Goal: Find specific page/section: Find specific page/section

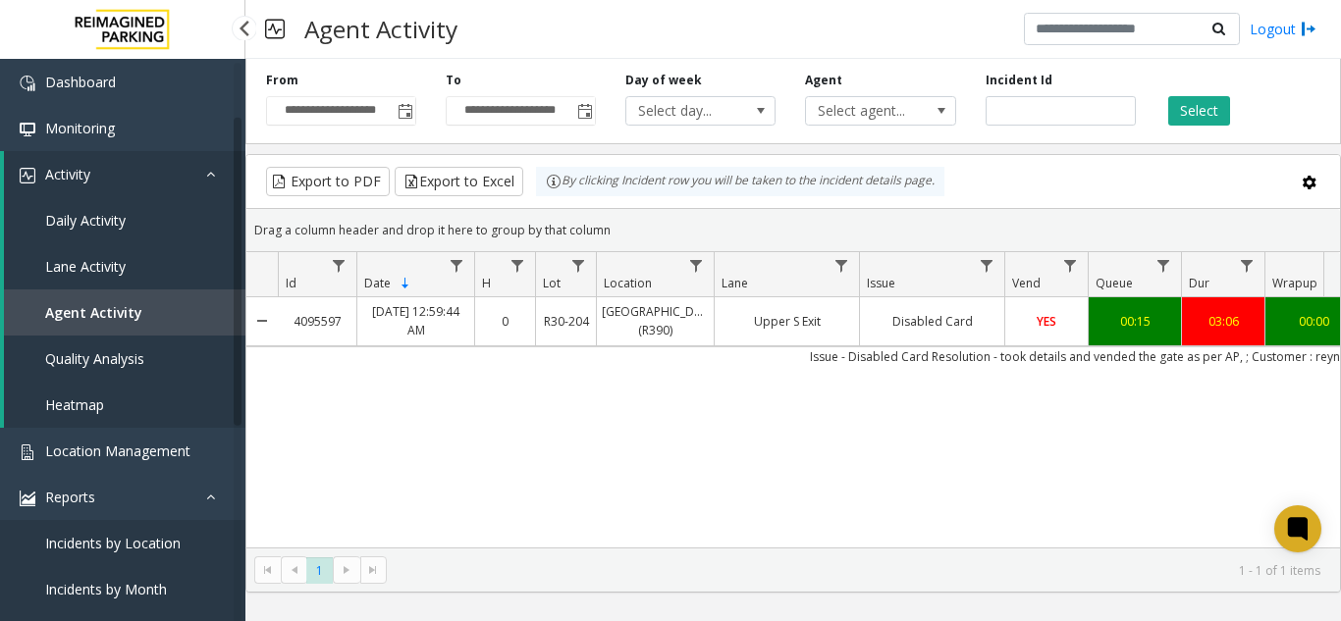
click at [82, 442] on span "Location Management" at bounding box center [117, 451] width 145 height 19
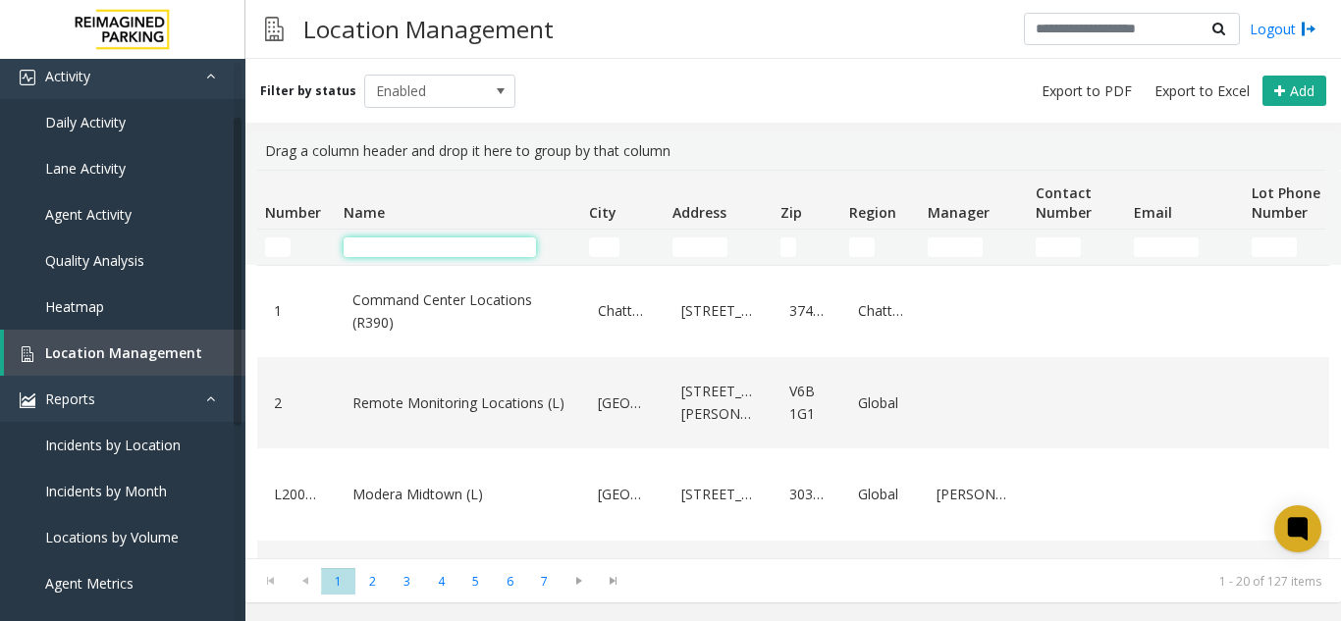
click at [395, 240] on input "Name Filter" at bounding box center [440, 248] width 192 height 20
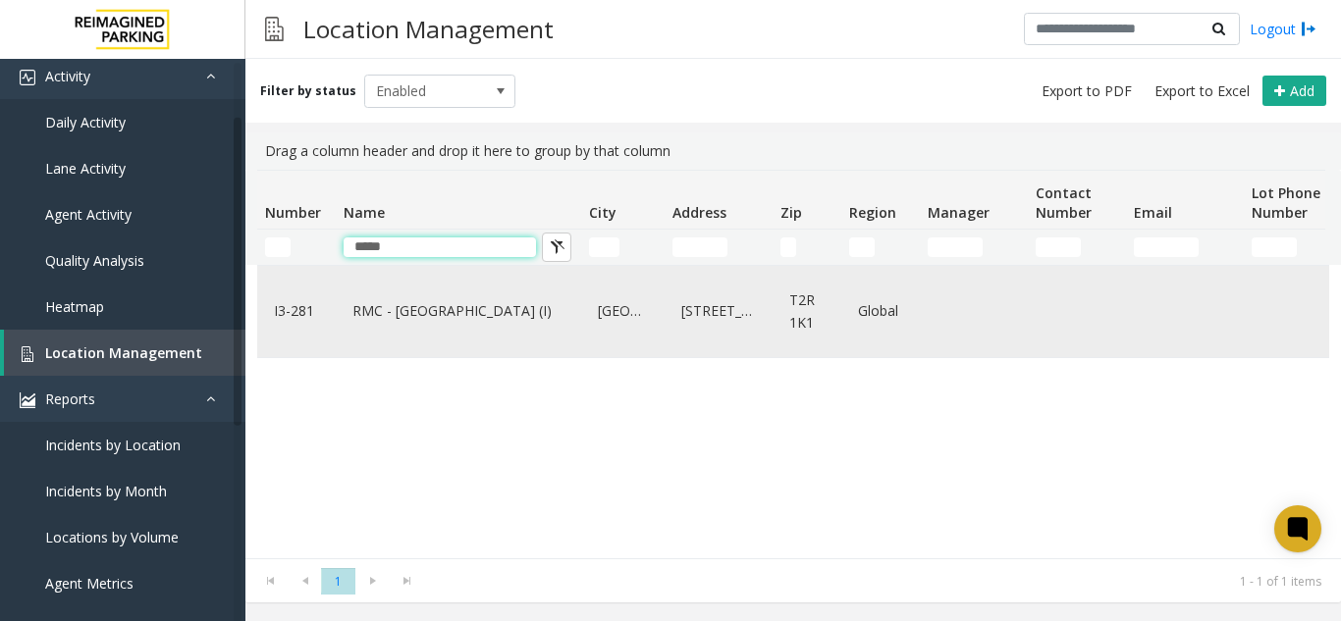
type input "*****"
click at [380, 296] on link "RMC - Mount Royal Village (I)" at bounding box center [459, 310] width 222 height 31
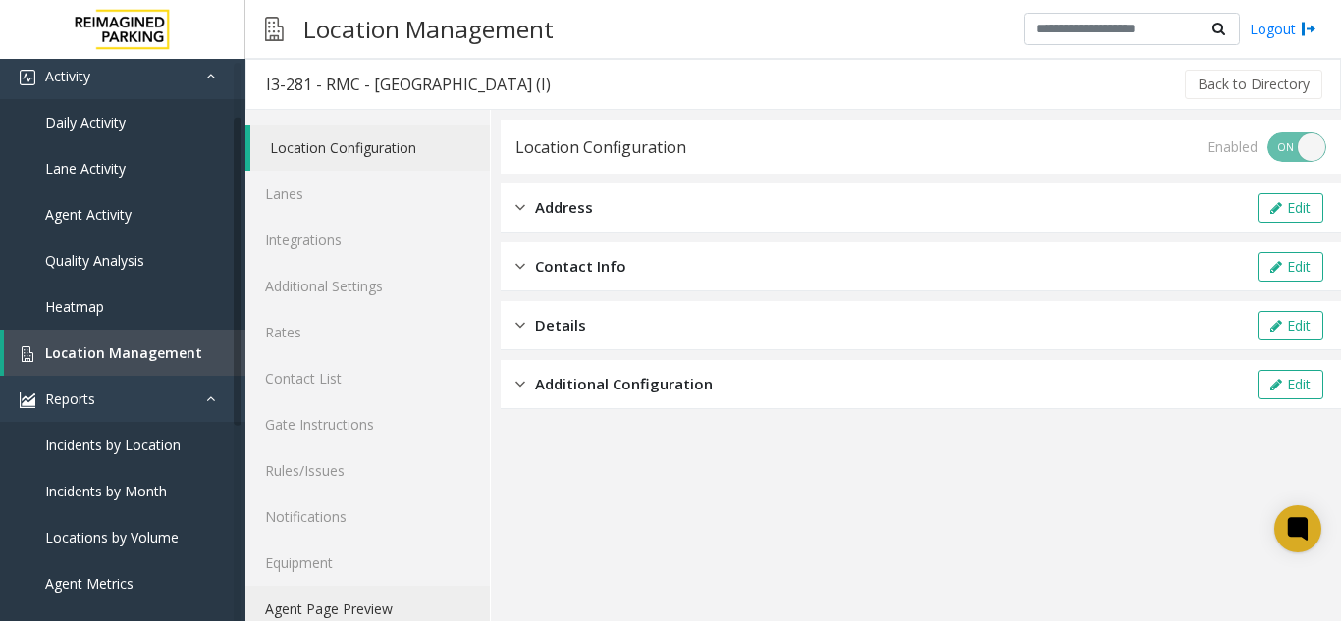
click at [319, 602] on link "Agent Page Preview" at bounding box center [367, 609] width 244 height 46
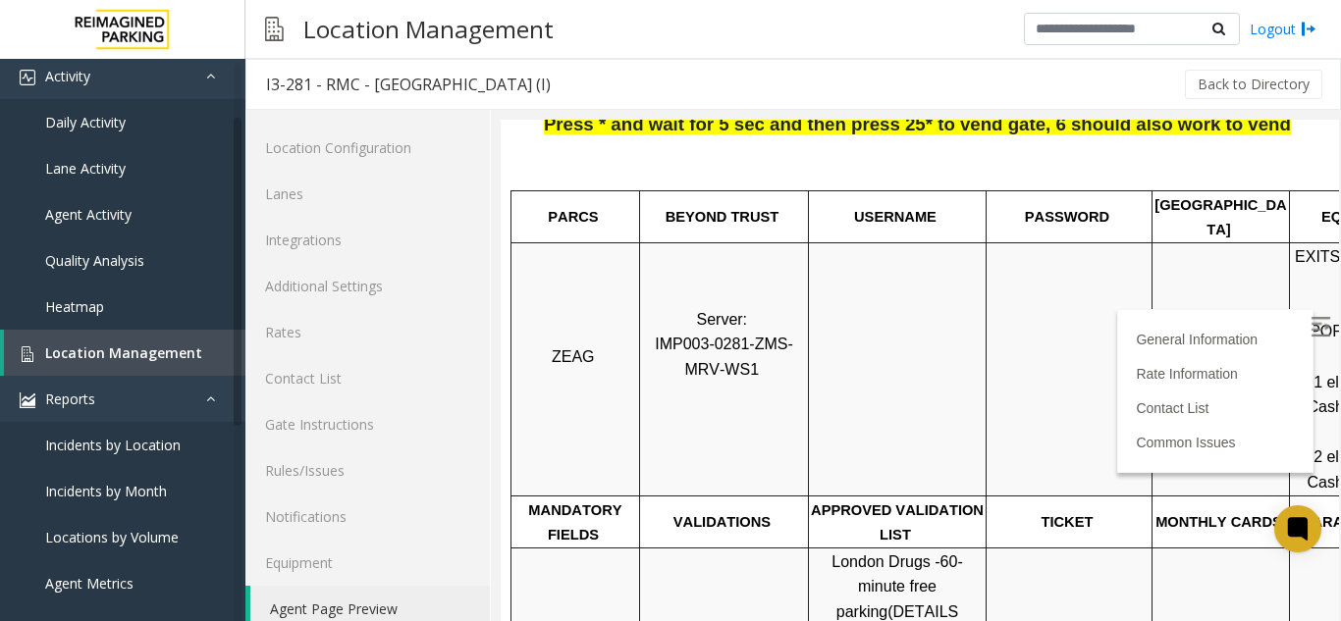
scroll to position [196, 0]
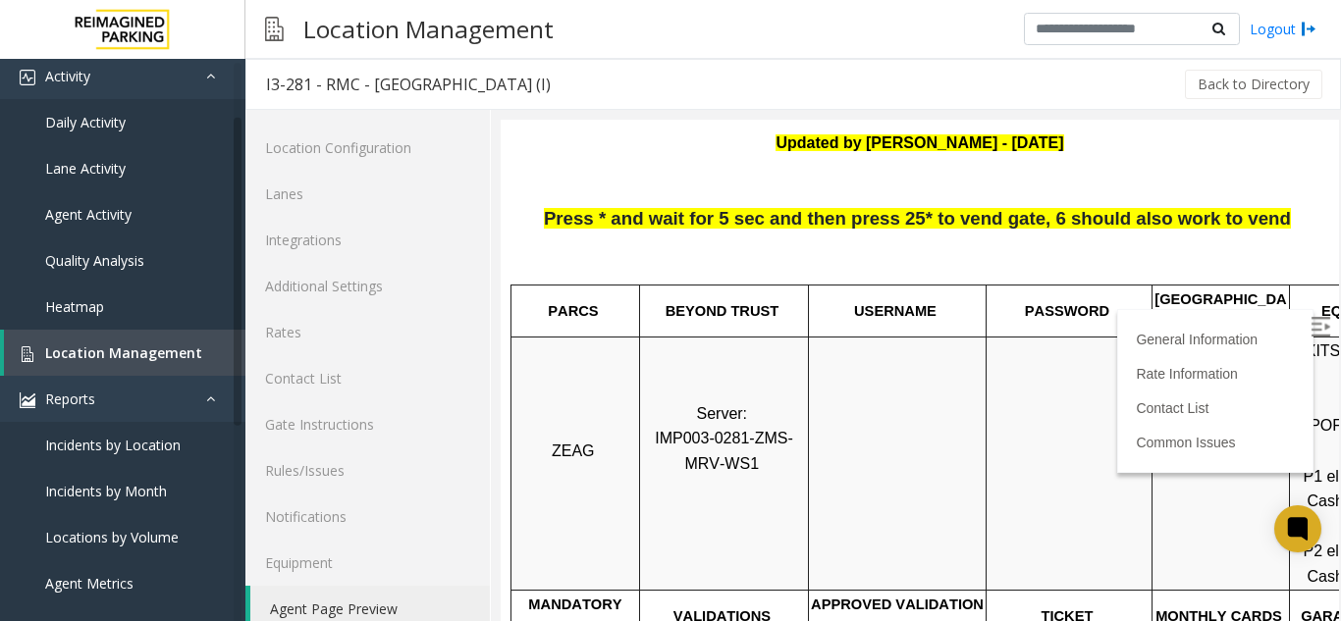
click at [707, 430] on span "IMP003-0281-ZMS-MRV-WS1" at bounding box center [724, 451] width 138 height 42
click at [705, 430] on span "IMP003-0281-ZMS-MRV-WS1" at bounding box center [724, 451] width 138 height 42
copy p "IMP003-0281-ZMS-MRV-WS1"
click at [760, 448] on p "Server: IMP003-0281-ZMS-MRV-WS1" at bounding box center [724, 465] width 166 height 126
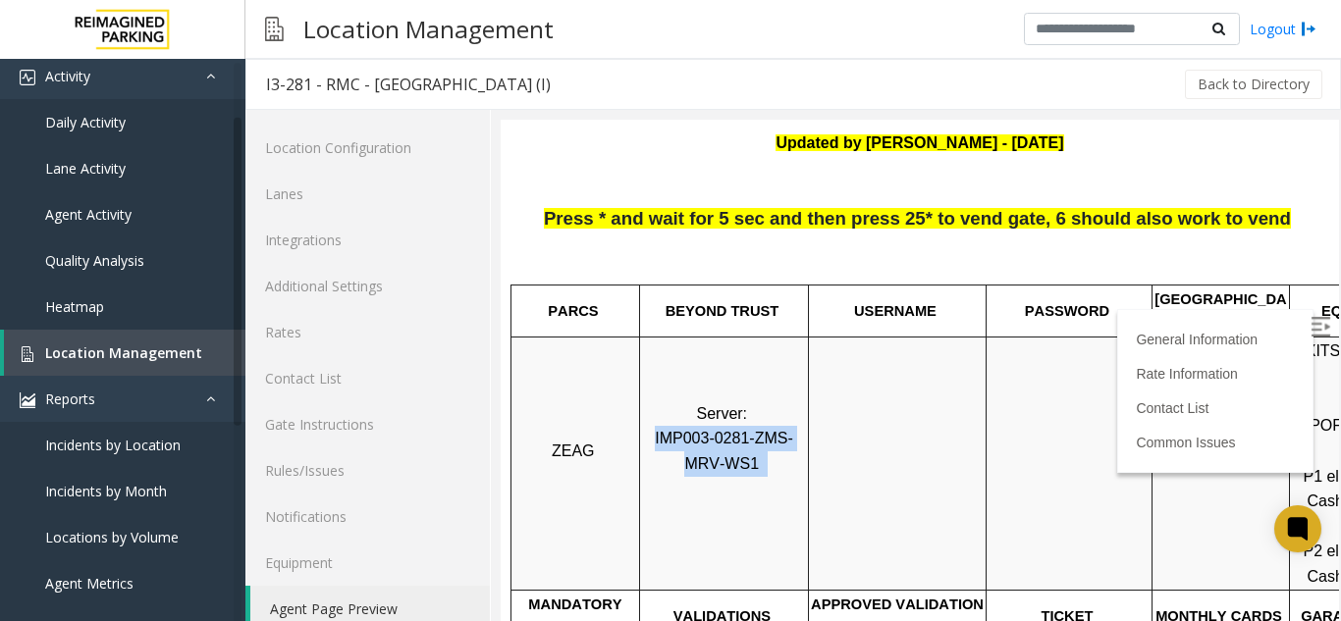
click at [759, 456] on span at bounding box center [761, 464] width 4 height 17
drag, startPoint x: 733, startPoint y: 442, endPoint x: 733, endPoint y: 417, distance: 24.5
click at [733, 430] on span "IMP003-0281-ZMS-MRV-WS1" at bounding box center [724, 451] width 138 height 42
copy span "ZMS-MRV-WS1"
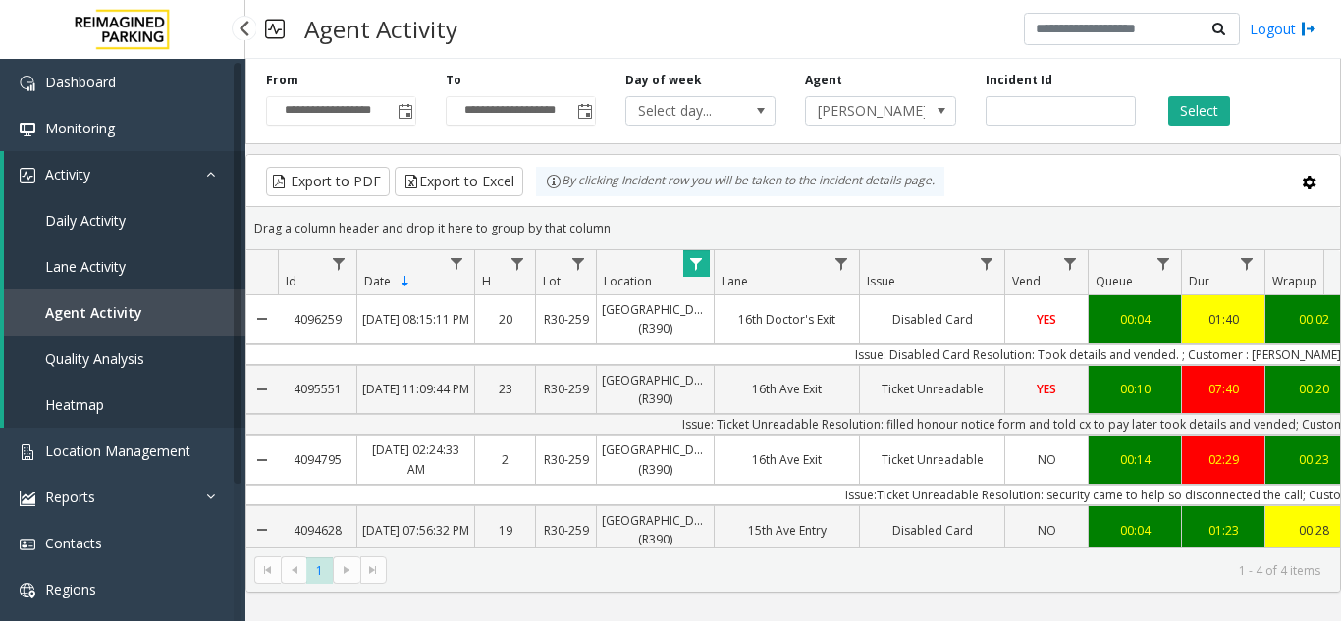
click at [112, 314] on span "Agent Activity" at bounding box center [93, 312] width 97 height 19
click at [122, 274] on span "Lane Activity" at bounding box center [85, 266] width 81 height 19
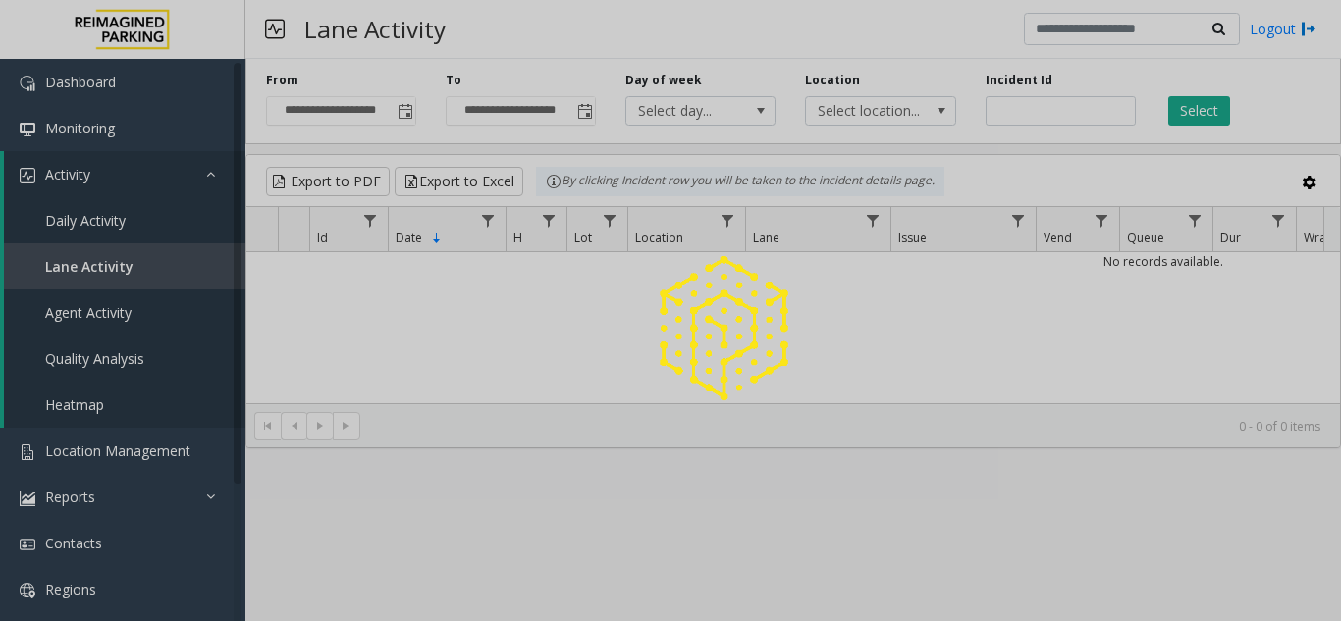
click at [82, 211] on div at bounding box center [670, 310] width 1341 height 621
click at [85, 226] on div at bounding box center [670, 310] width 1341 height 621
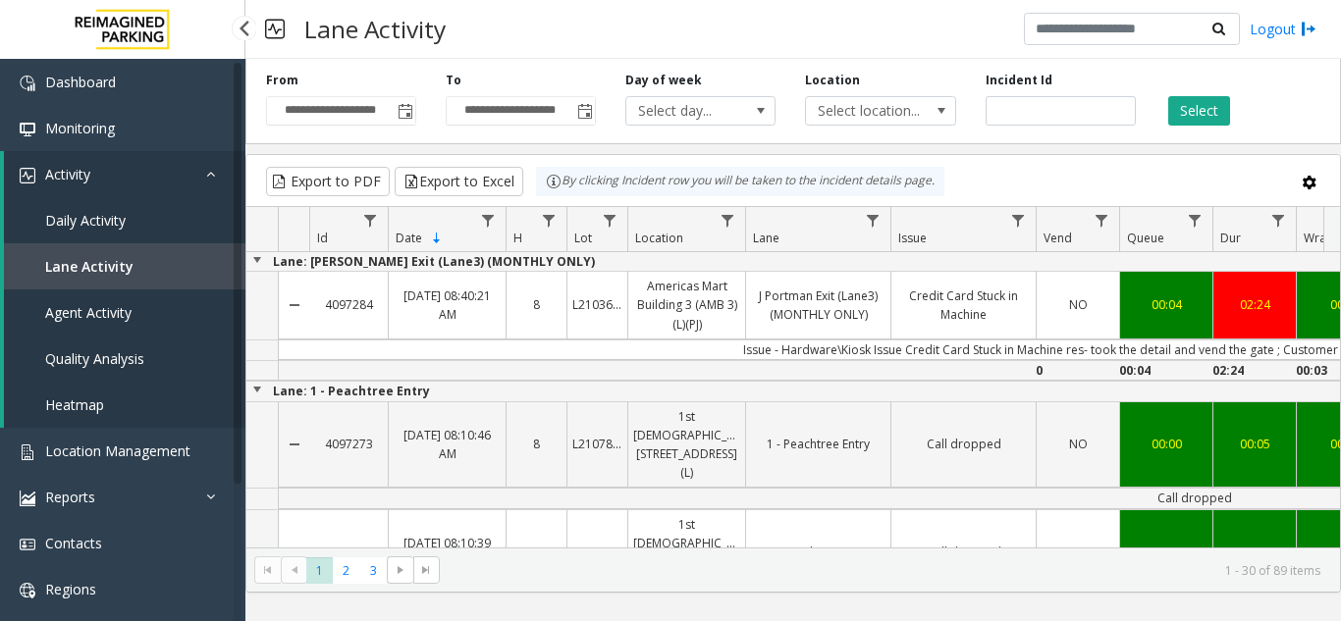
click at [85, 226] on span "Daily Activity" at bounding box center [85, 220] width 81 height 19
